Goal: Check status: Check status

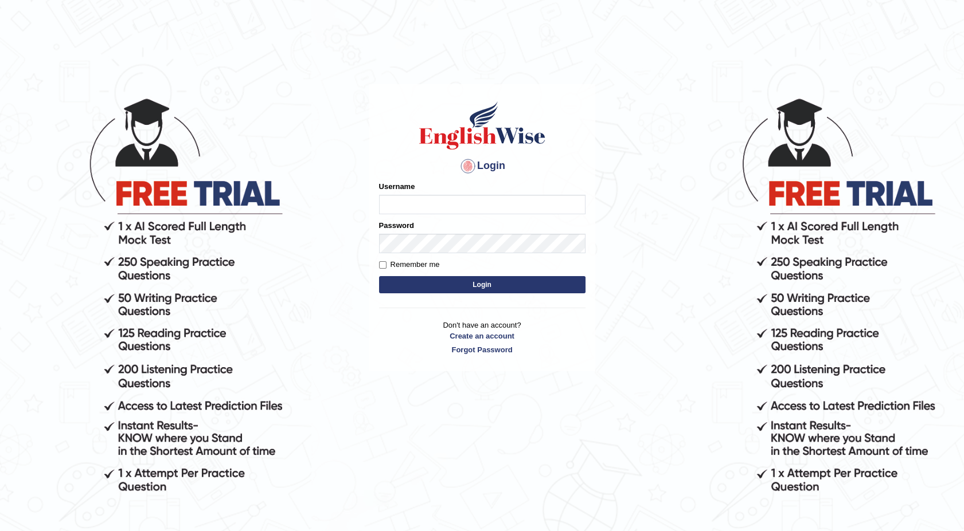
type input "maureen_parramatta"
click at [408, 283] on button "Login" at bounding box center [482, 284] width 206 height 17
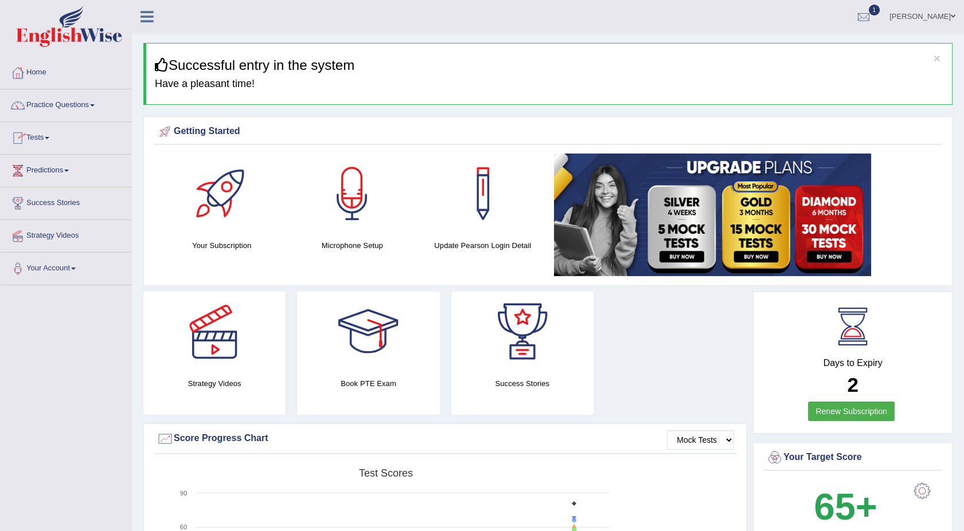
click at [49, 138] on span at bounding box center [47, 138] width 5 height 2
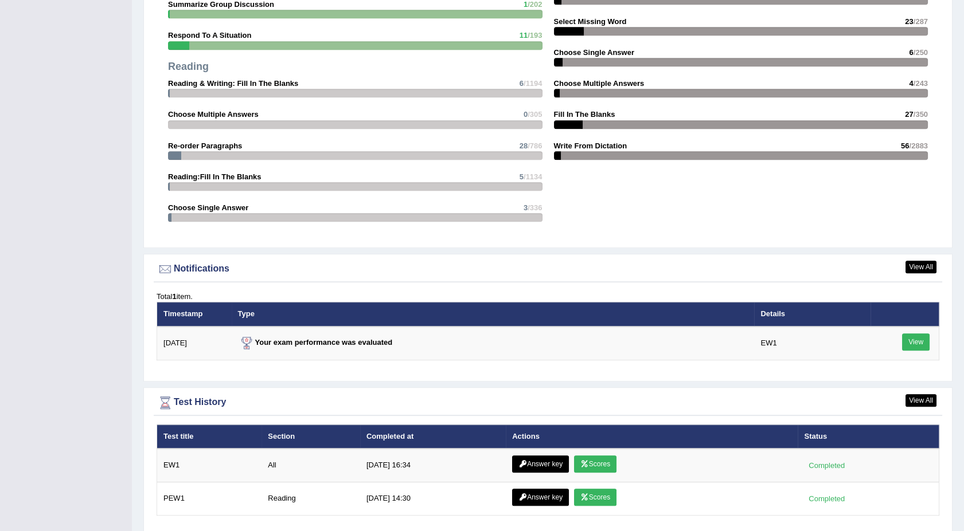
scroll to position [1261, 0]
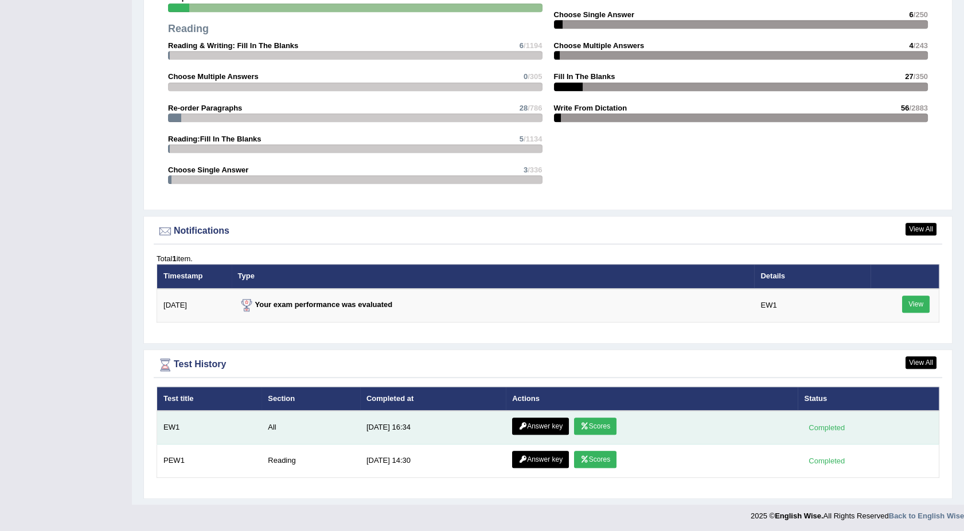
click at [585, 421] on link "Scores" at bounding box center [595, 426] width 42 height 17
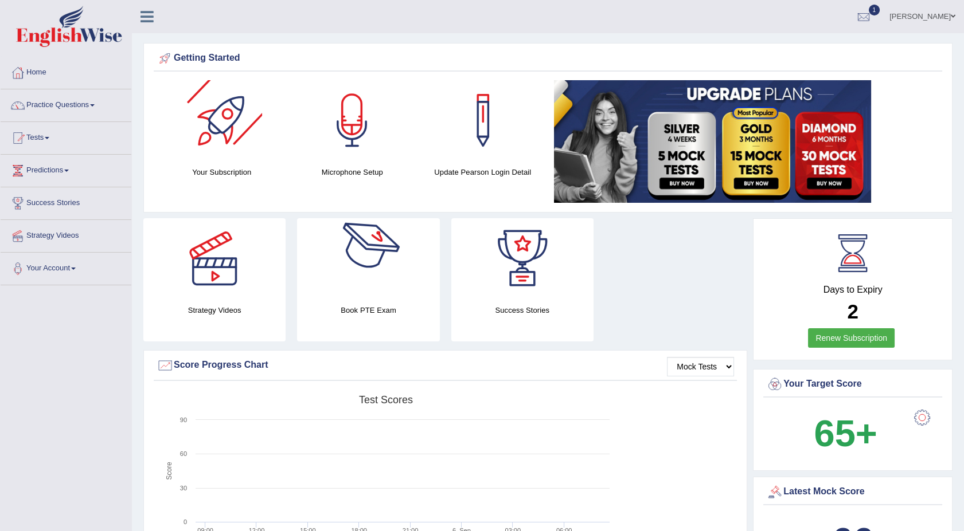
scroll to position [1187, 0]
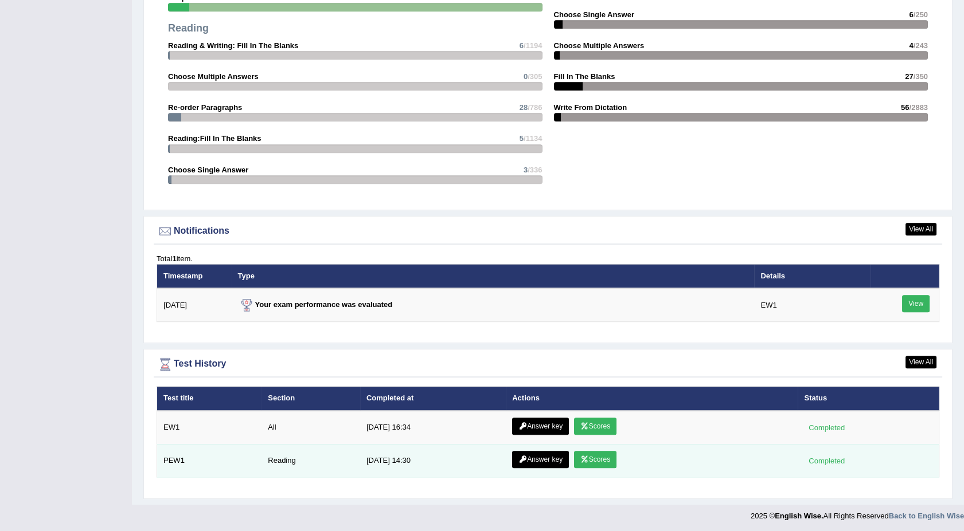
click at [592, 460] on link "Scores" at bounding box center [595, 459] width 42 height 17
